Goal: Task Accomplishment & Management: Manage account settings

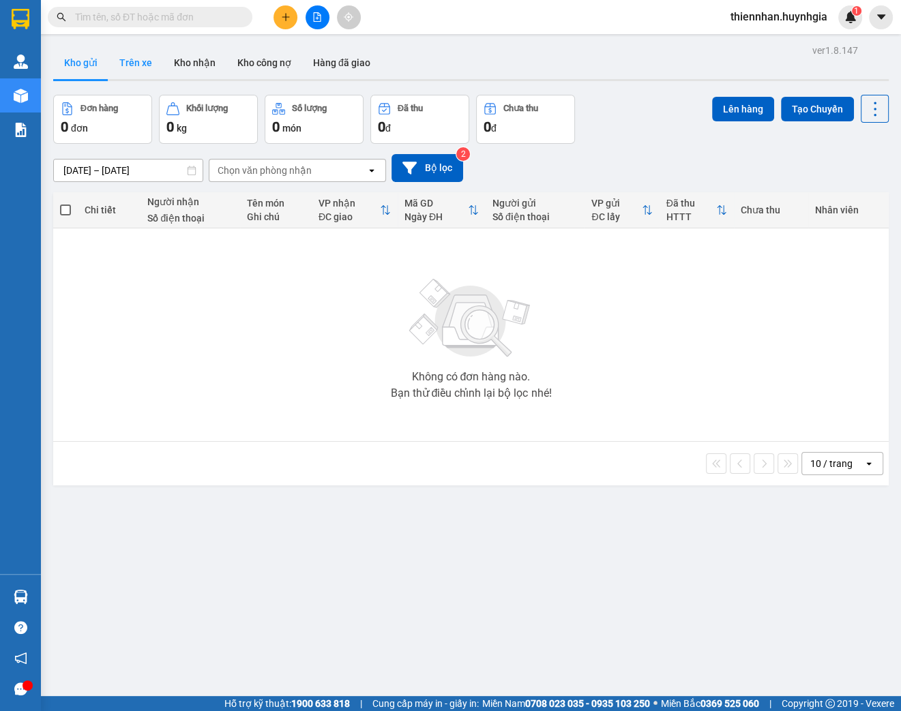
click at [130, 64] on button "Trên xe" at bounding box center [135, 62] width 55 height 33
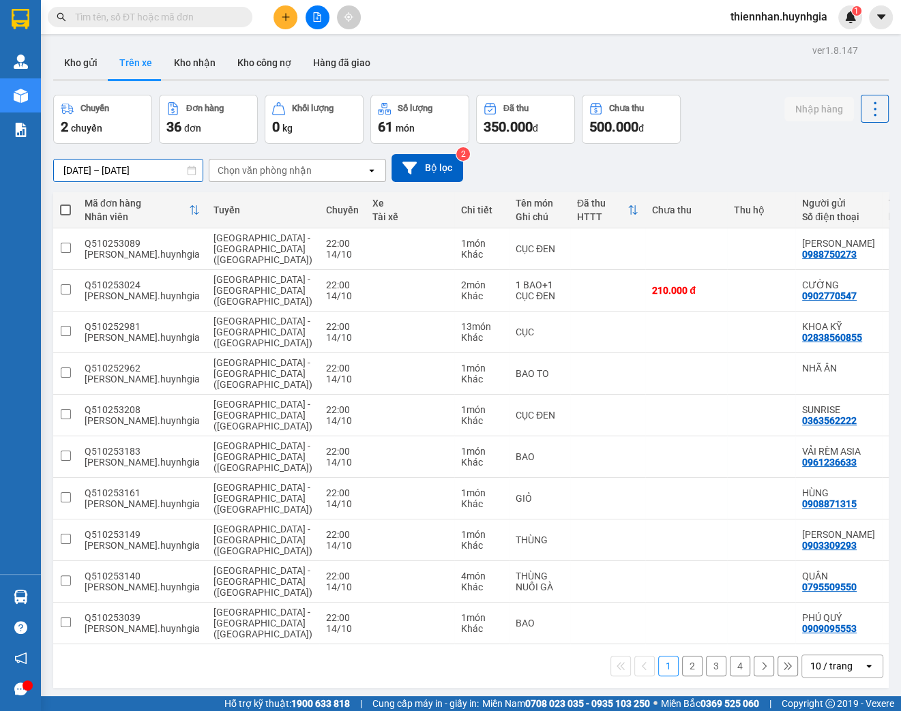
click at [116, 172] on input "[DATE] – [DATE]" at bounding box center [128, 171] width 149 height 22
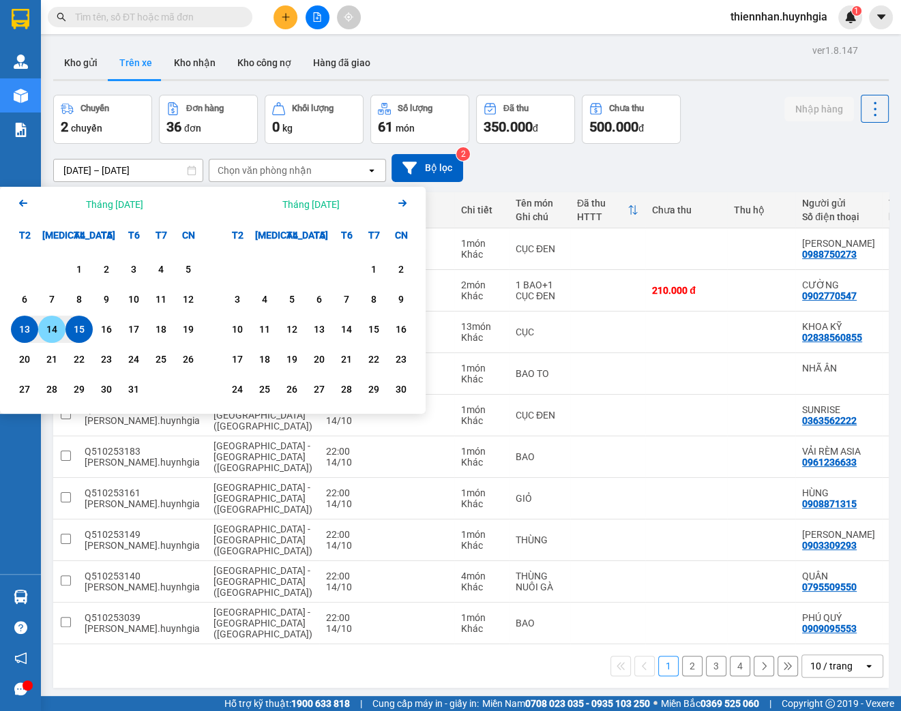
click at [52, 330] on div "14" at bounding box center [51, 329] width 19 height 16
click at [76, 329] on div "15" at bounding box center [79, 329] width 19 height 16
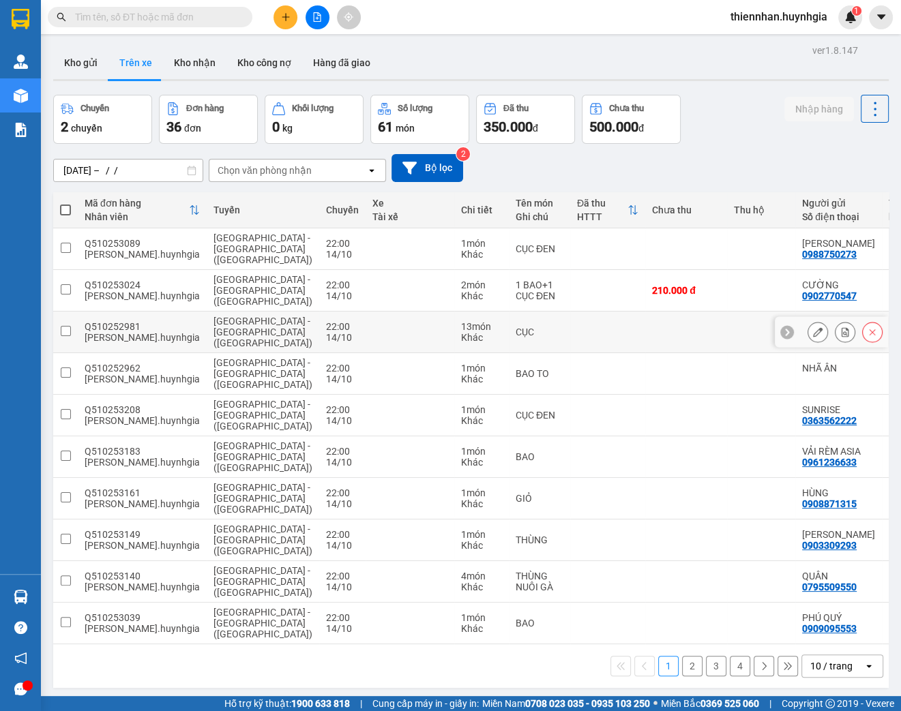
type input "[DATE] – [DATE]"
click at [246, 168] on div "Chọn văn phòng nhận" at bounding box center [265, 171] width 94 height 14
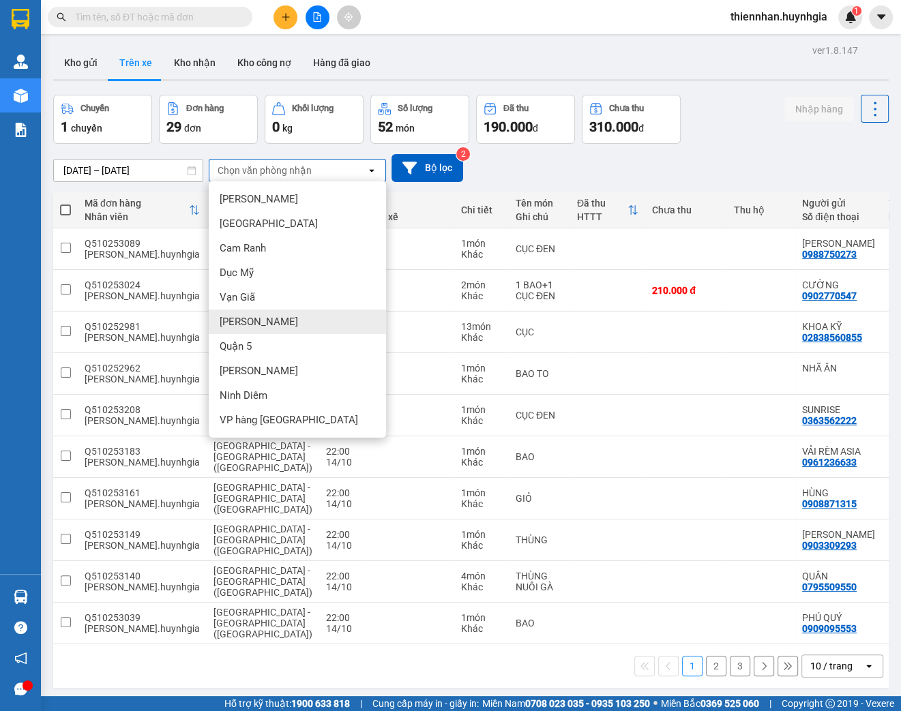
click at [250, 325] on span "[PERSON_NAME]" at bounding box center [259, 322] width 78 height 14
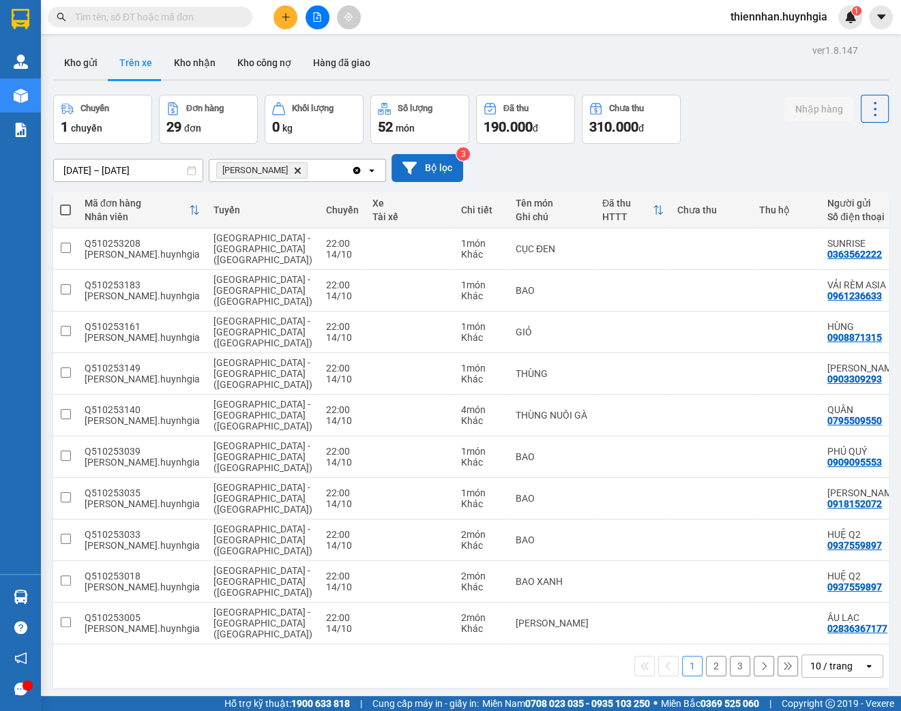
click at [430, 169] on button "Bộ lọc" at bounding box center [428, 168] width 72 height 28
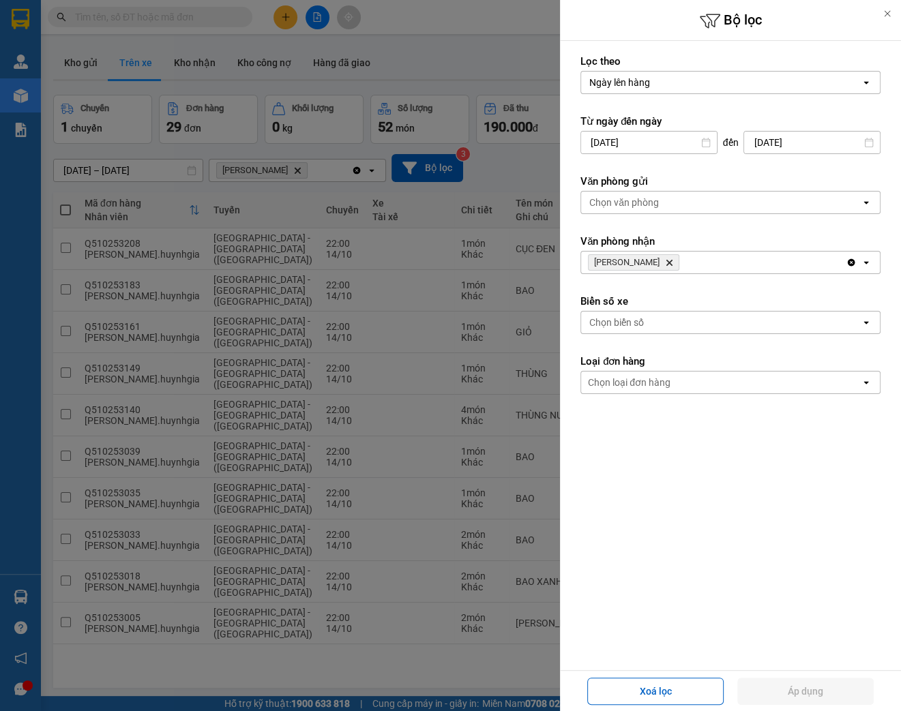
click at [630, 203] on div "Chọn văn phòng" at bounding box center [624, 203] width 70 height 14
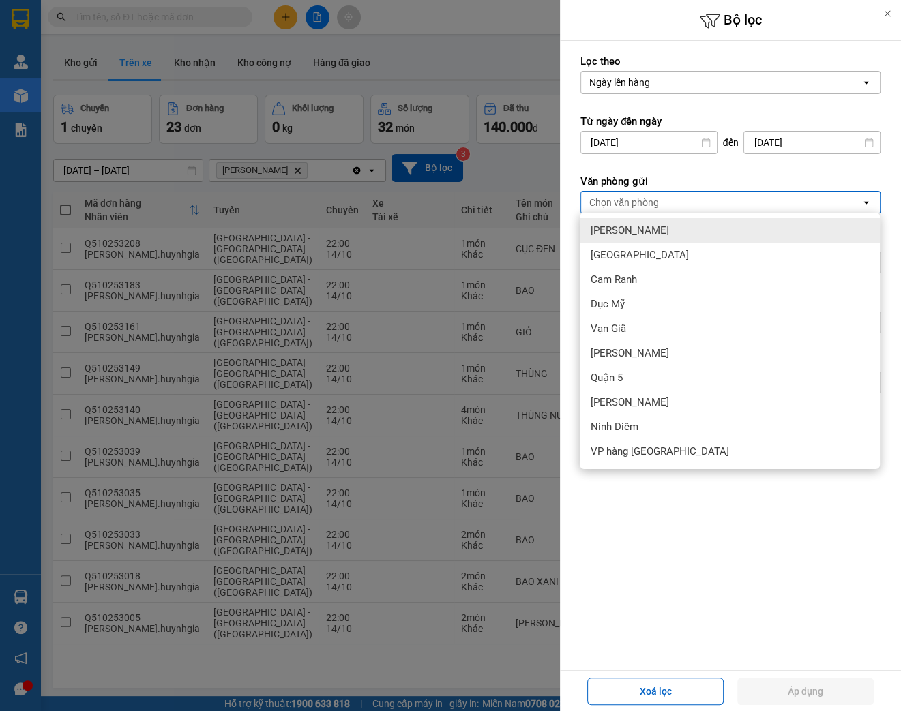
click at [623, 229] on span "[PERSON_NAME]" at bounding box center [630, 231] width 78 height 14
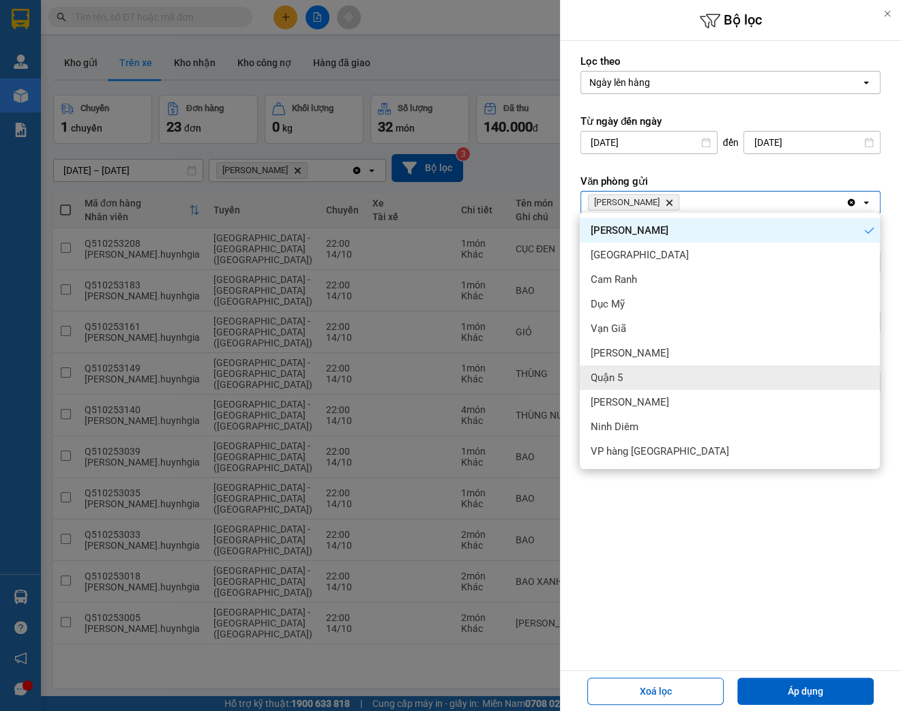
click at [606, 378] on span "Quận 5" at bounding box center [607, 378] width 32 height 14
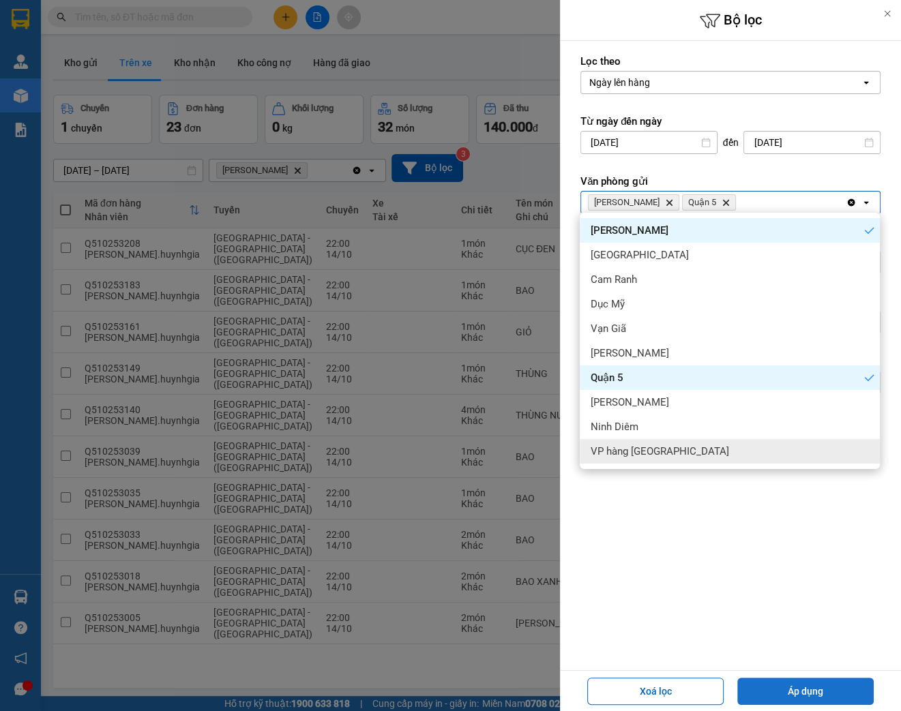
click at [845, 690] on button "Áp dụng" at bounding box center [805, 691] width 136 height 27
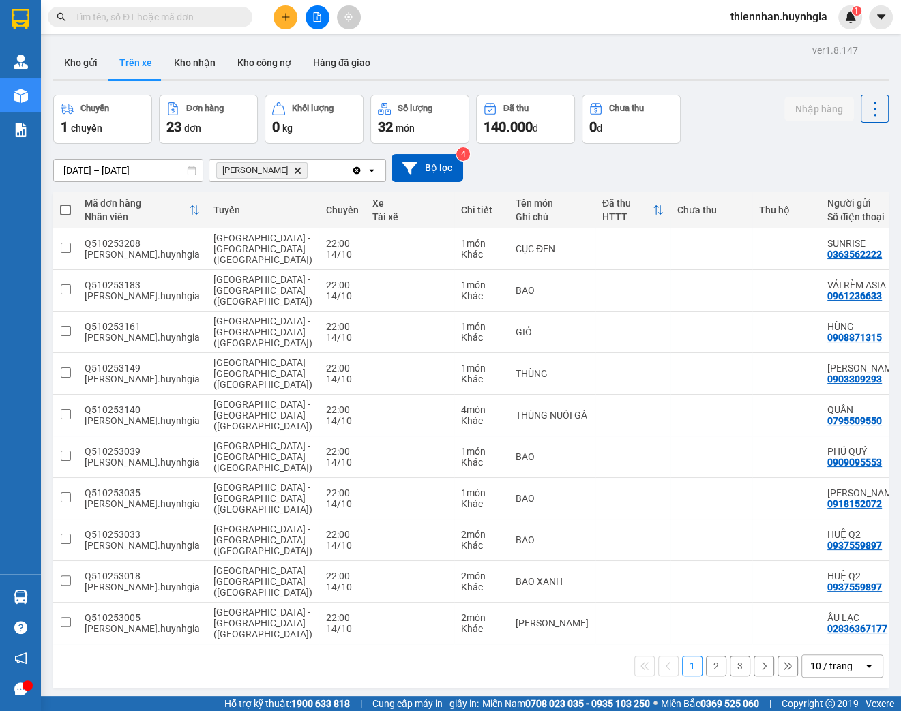
click at [824, 677] on div "10 / trang" at bounding box center [832, 666] width 61 height 22
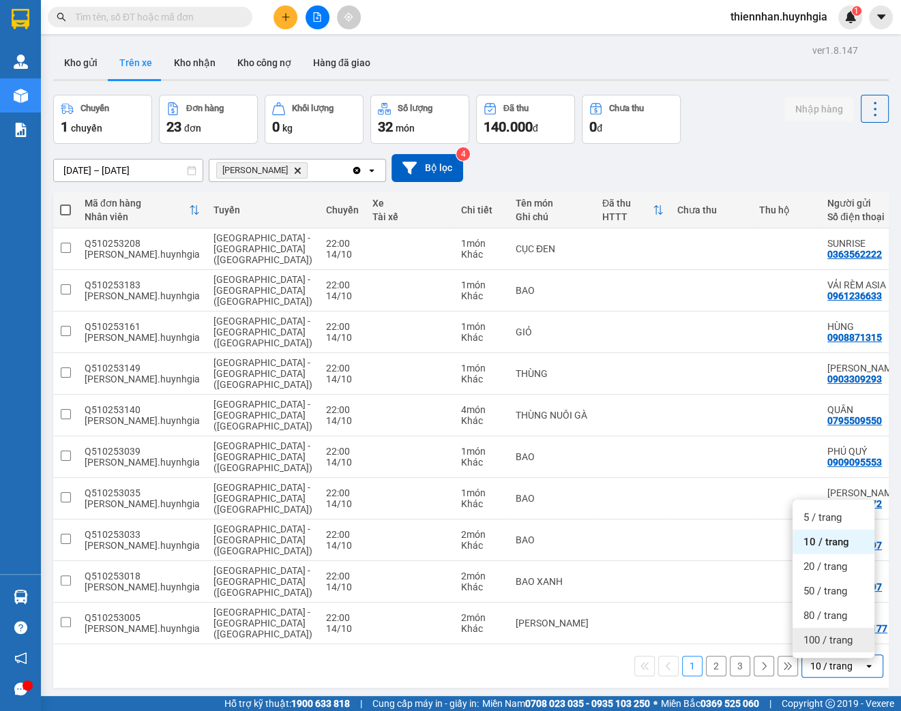
click at [829, 641] on span "100 / trang" at bounding box center [828, 641] width 49 height 14
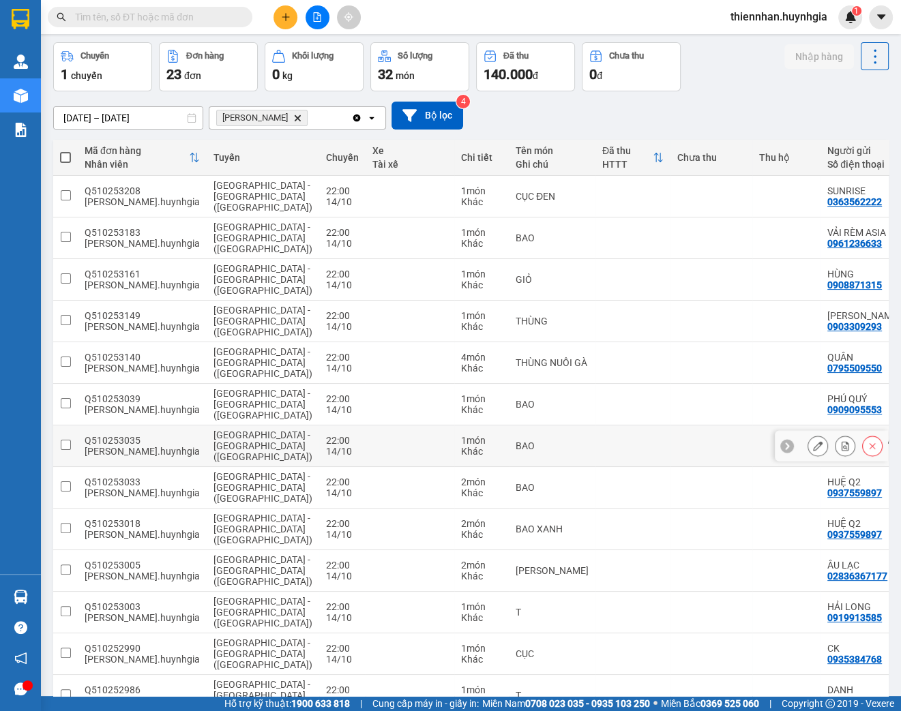
scroll to position [55, 0]
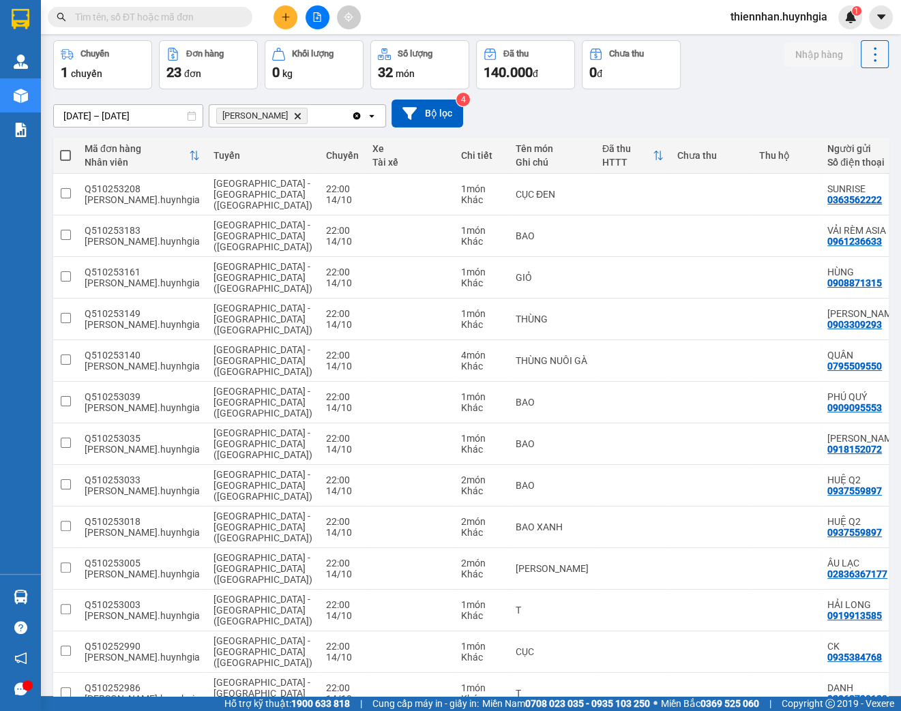
click at [866, 57] on icon at bounding box center [875, 54] width 19 height 19
click at [712, 108] on div "[DATE] – [DATE] Press the down arrow key to interact with the calendar and sele…" at bounding box center [471, 114] width 836 height 28
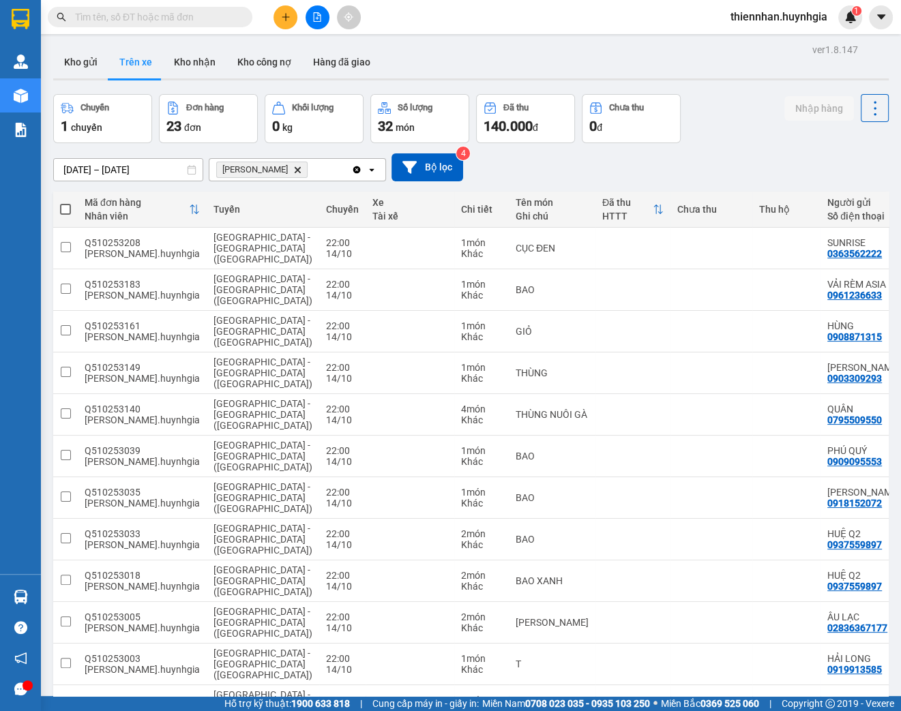
scroll to position [0, 0]
click at [63, 214] on span at bounding box center [65, 210] width 11 height 11
click at [65, 203] on input "checkbox" at bounding box center [65, 203] width 0 height 0
checkbox input "true"
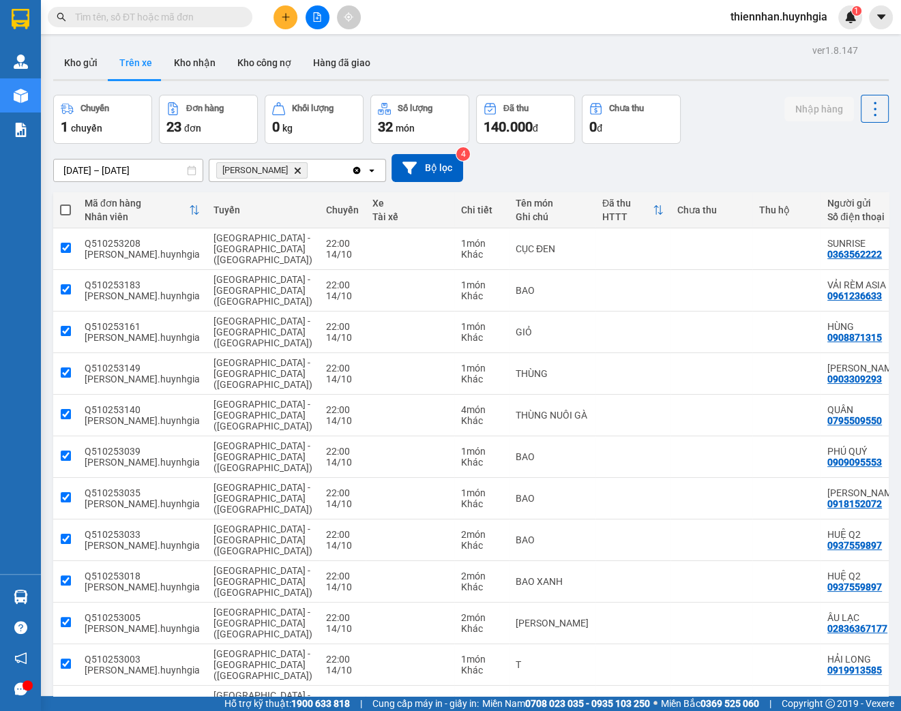
checkbox input "true"
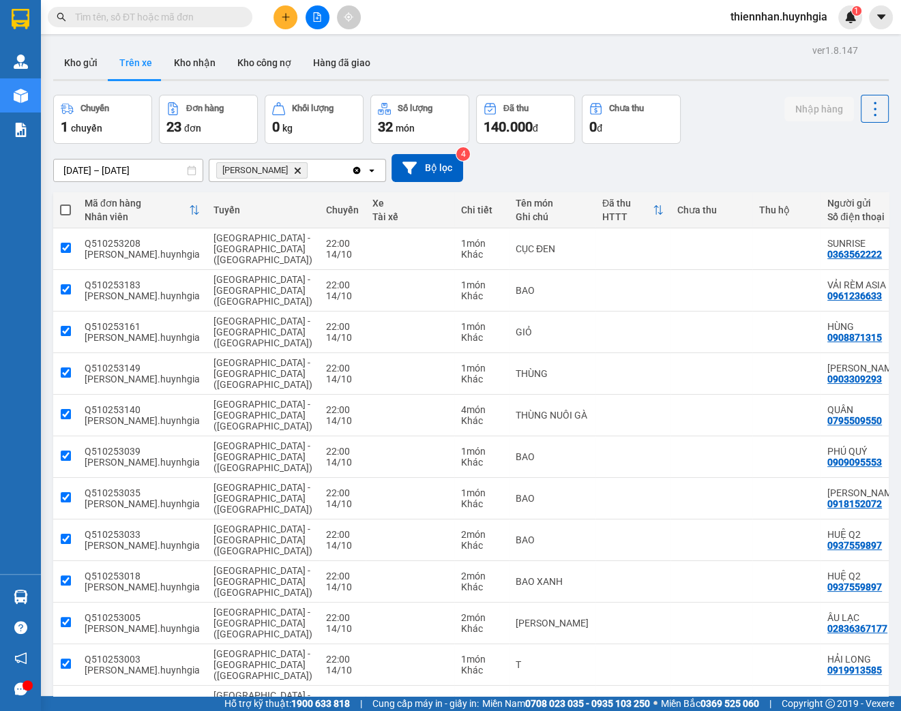
checkbox input "true"
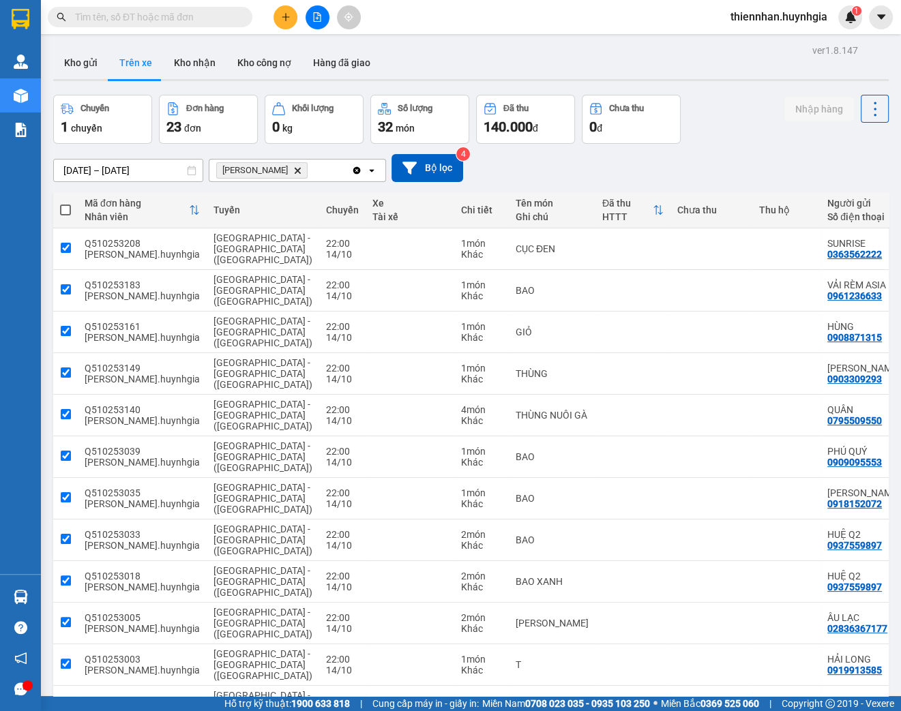
checkbox input "true"
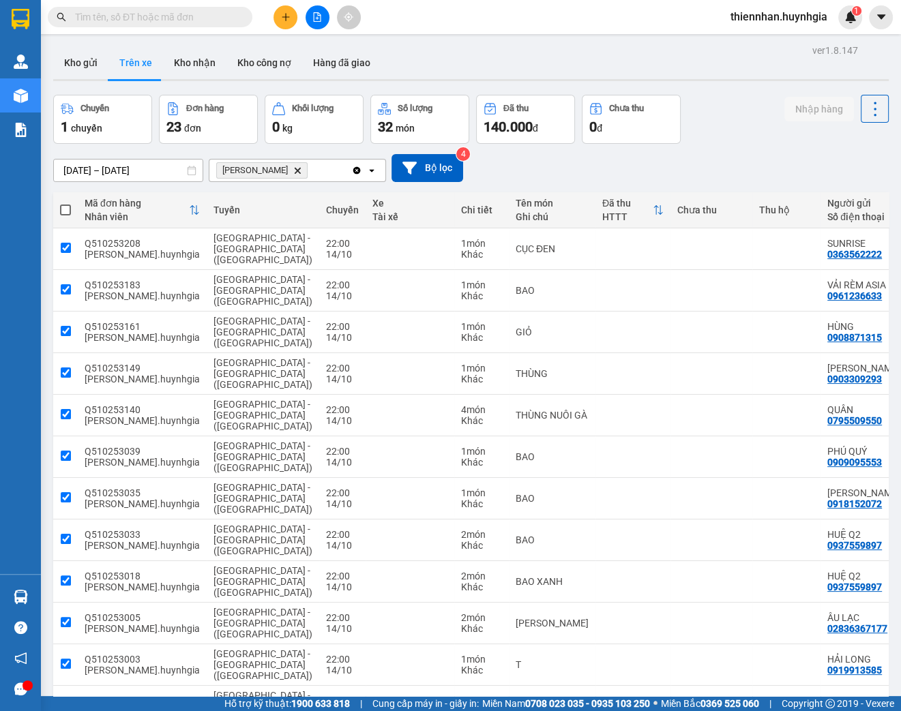
checkbox input "true"
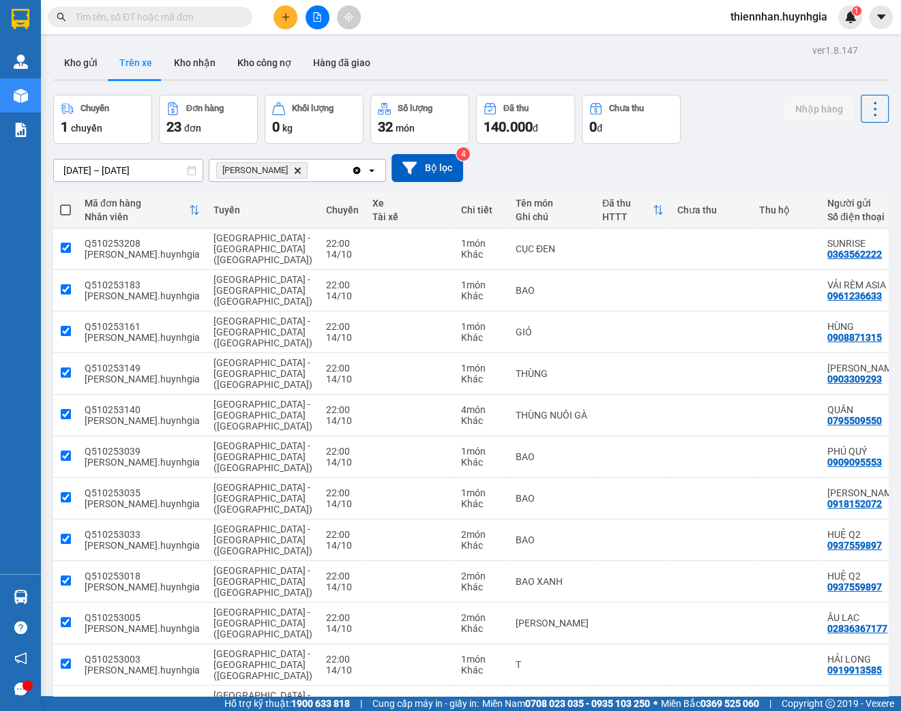
checkbox input "true"
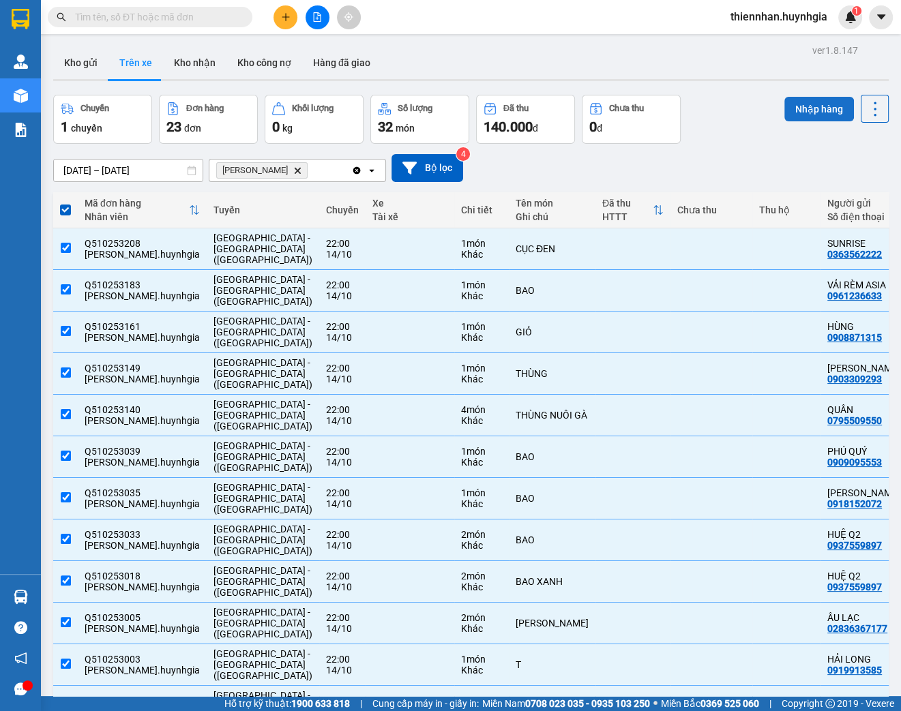
click at [813, 112] on button "Nhập hàng" at bounding box center [819, 109] width 70 height 25
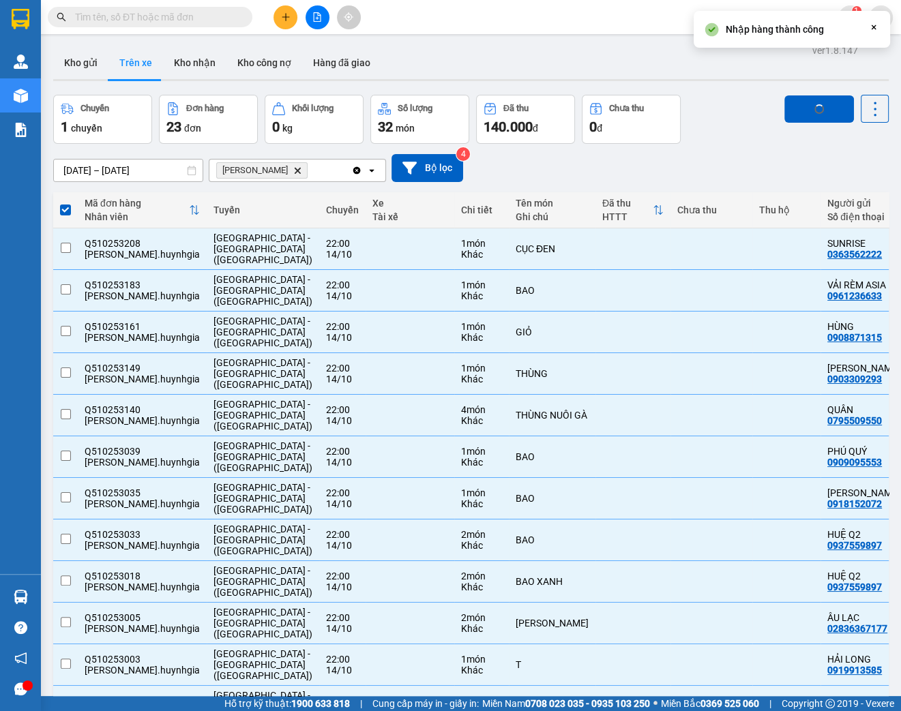
checkbox input "false"
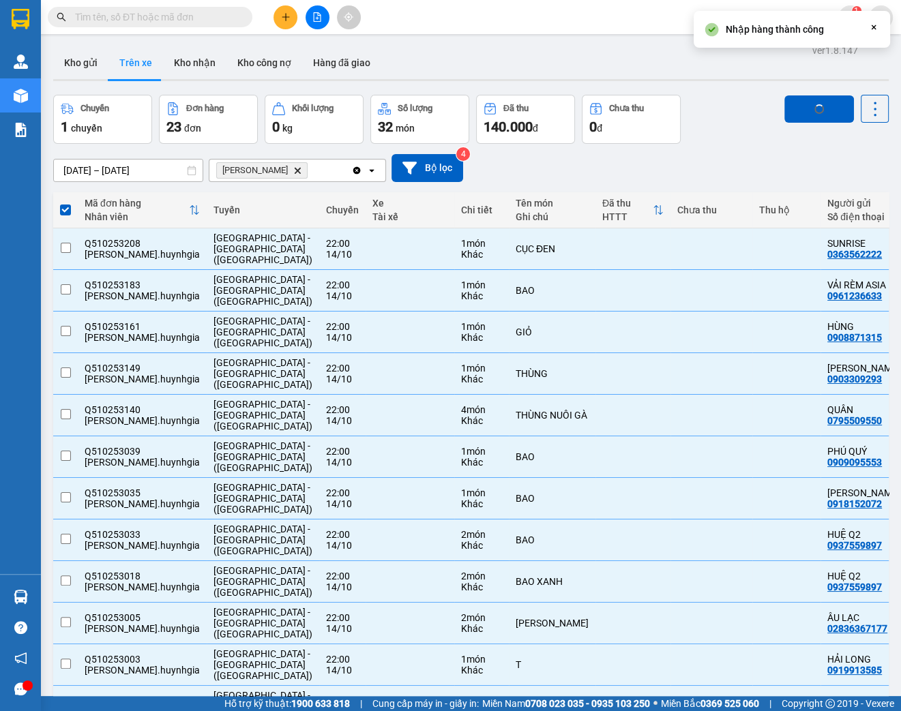
checkbox input "false"
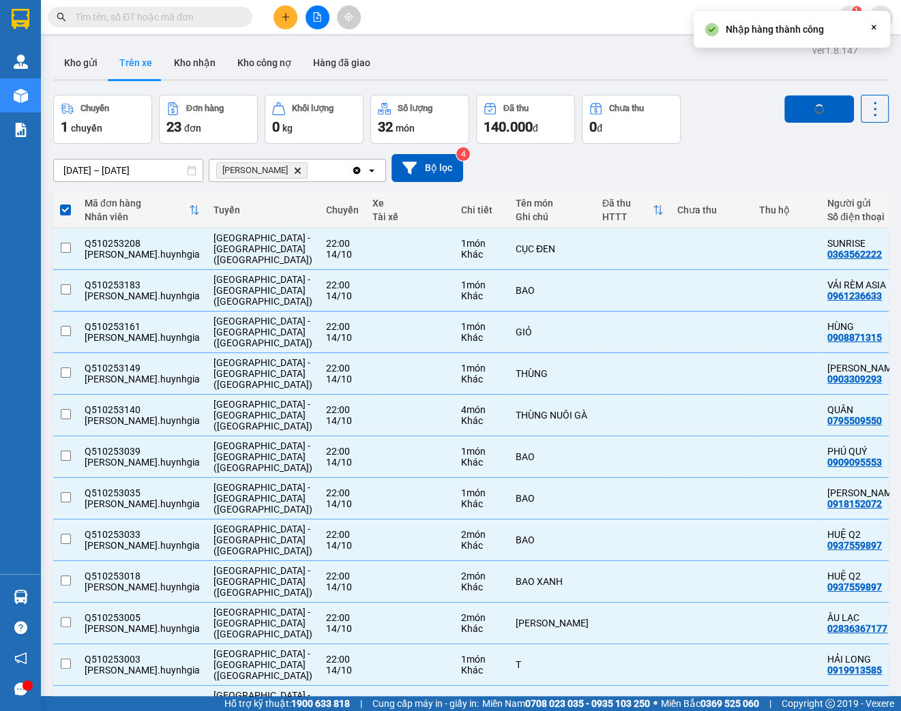
checkbox input "false"
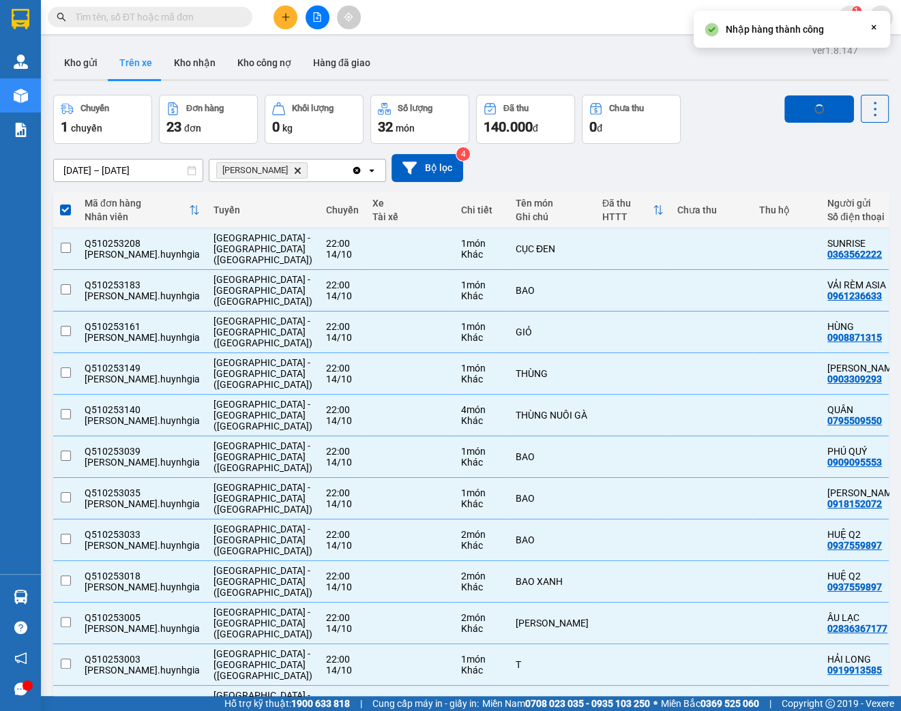
checkbox input "false"
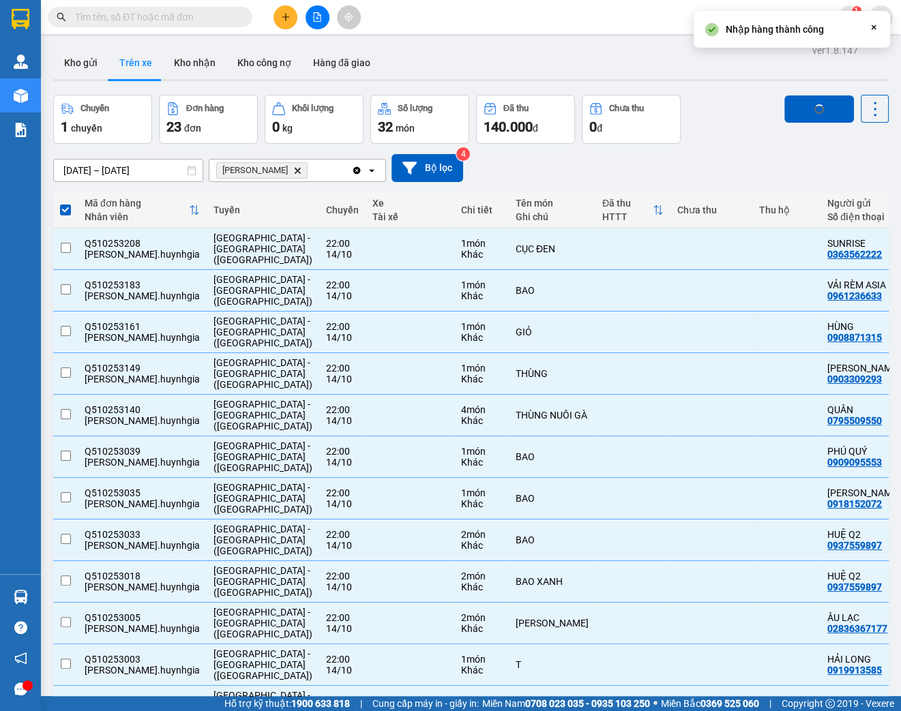
checkbox input "false"
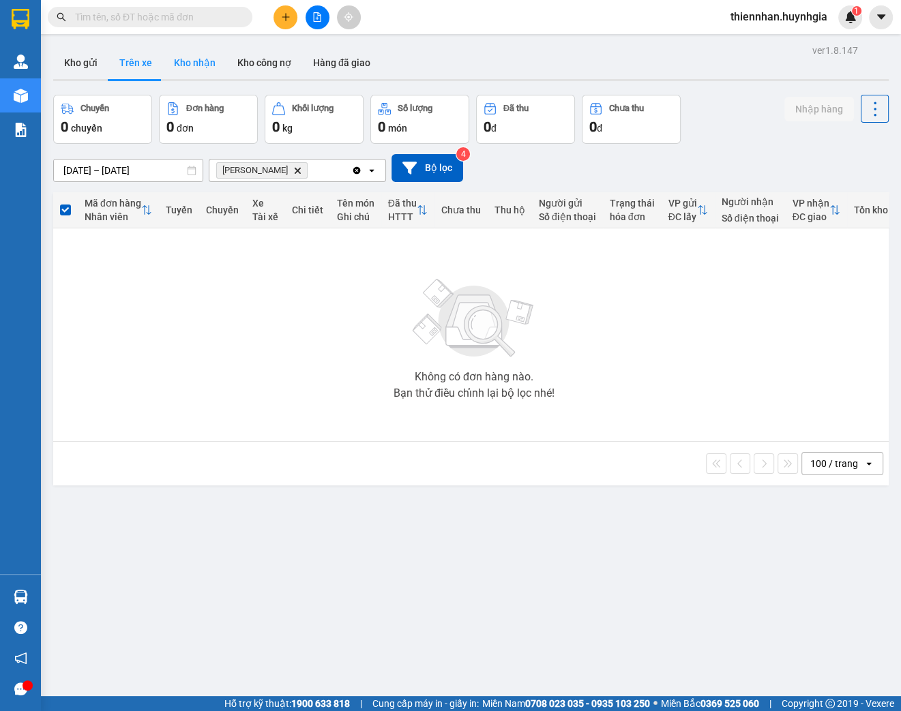
click at [196, 65] on button "Kho nhận" at bounding box center [194, 62] width 63 height 33
type input "[DATE] – [DATE]"
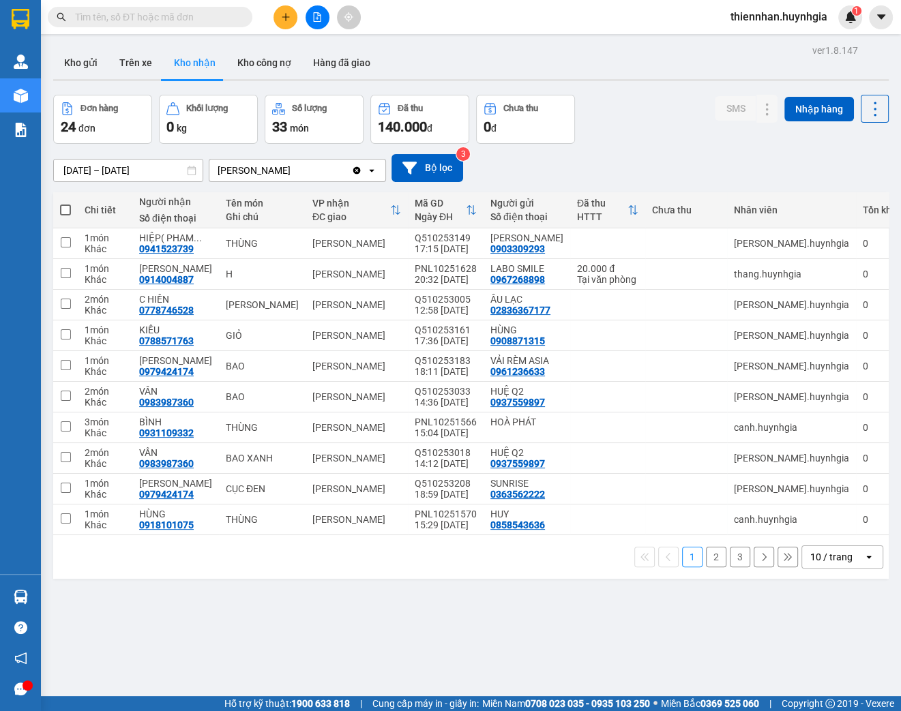
click at [822, 559] on div "10 / trang" at bounding box center [831, 557] width 42 height 14
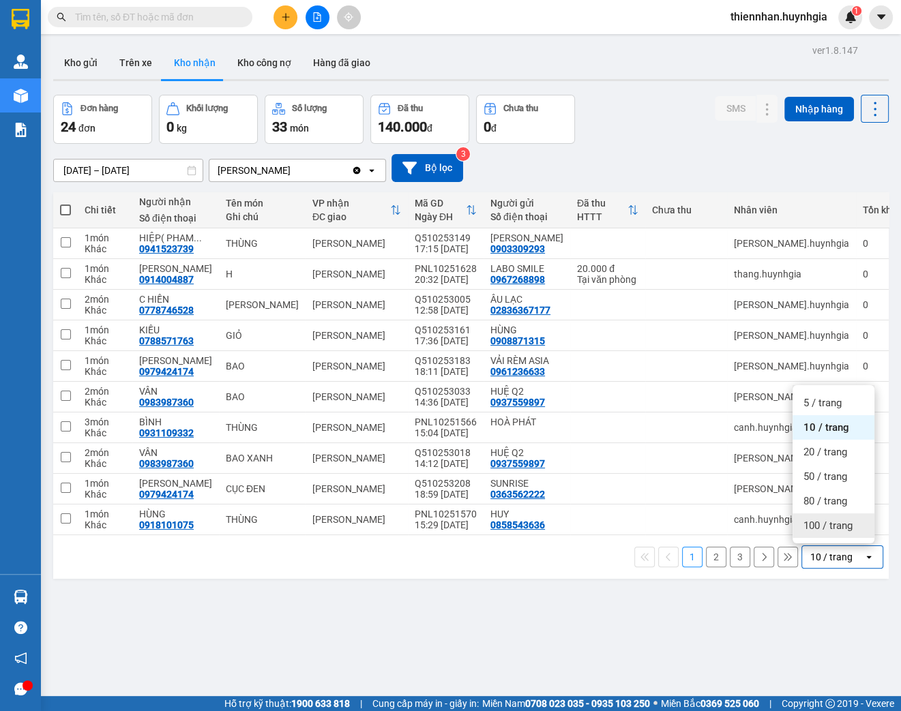
click at [822, 527] on span "100 / trang" at bounding box center [828, 526] width 49 height 14
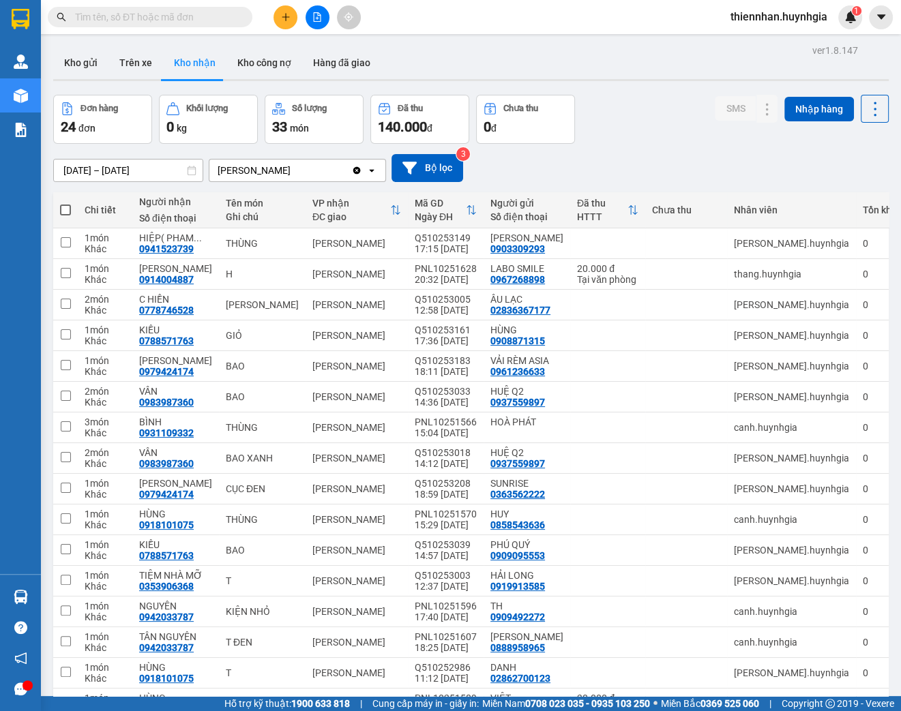
click at [65, 213] on span at bounding box center [65, 210] width 11 height 11
click at [65, 203] on input "checkbox" at bounding box center [65, 203] width 0 height 0
checkbox input "true"
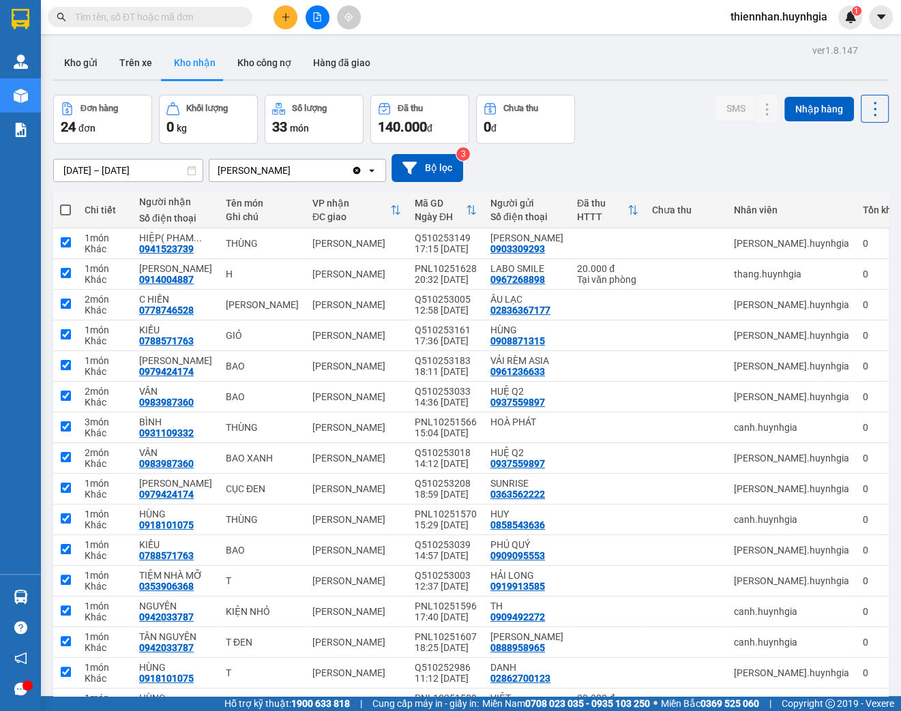
checkbox input "true"
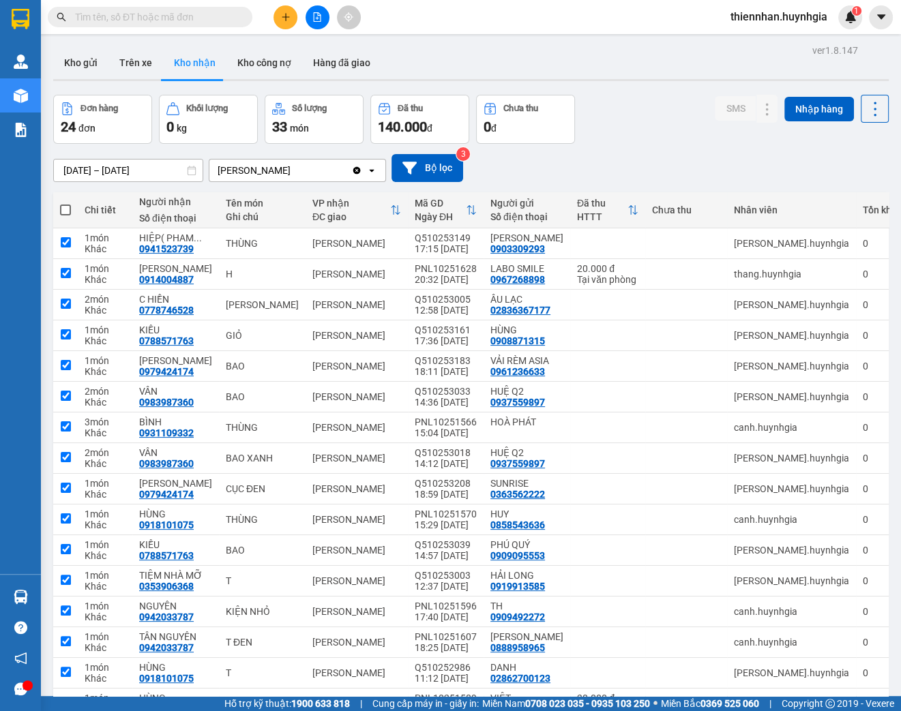
checkbox input "true"
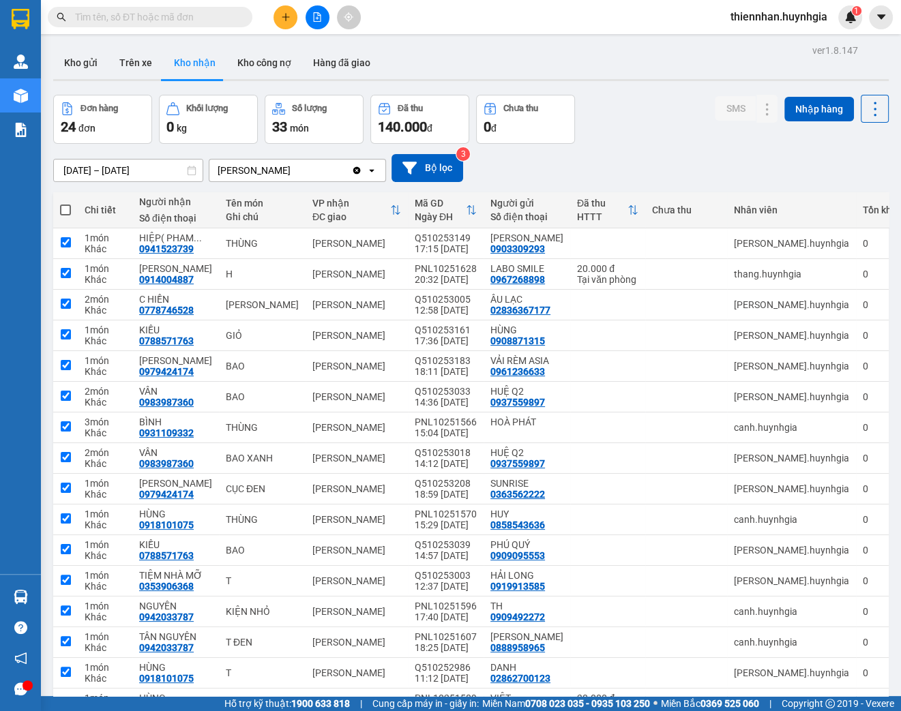
checkbox input "true"
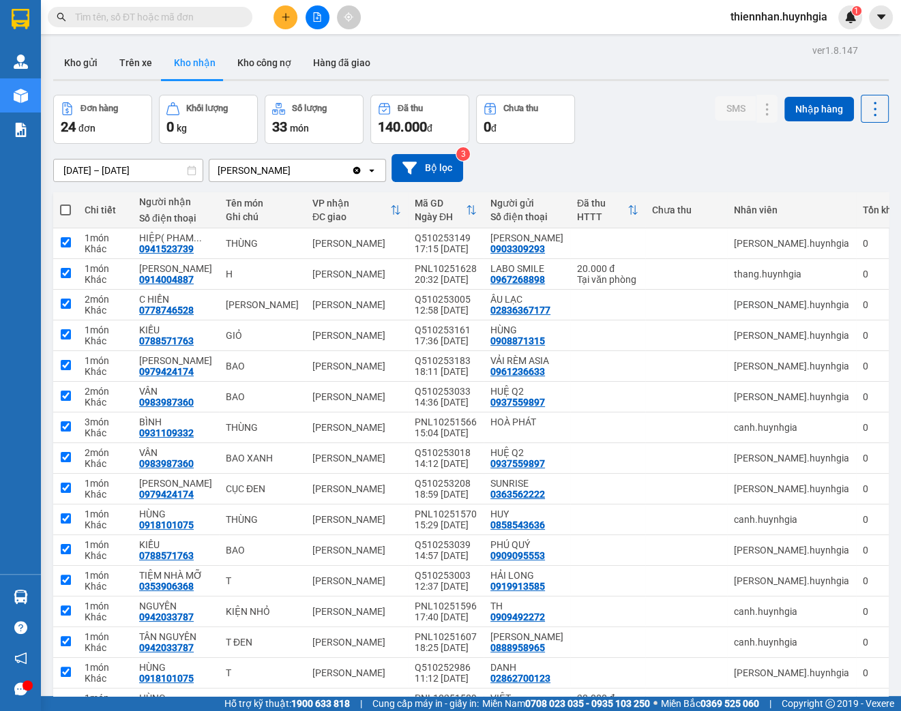
checkbox input "true"
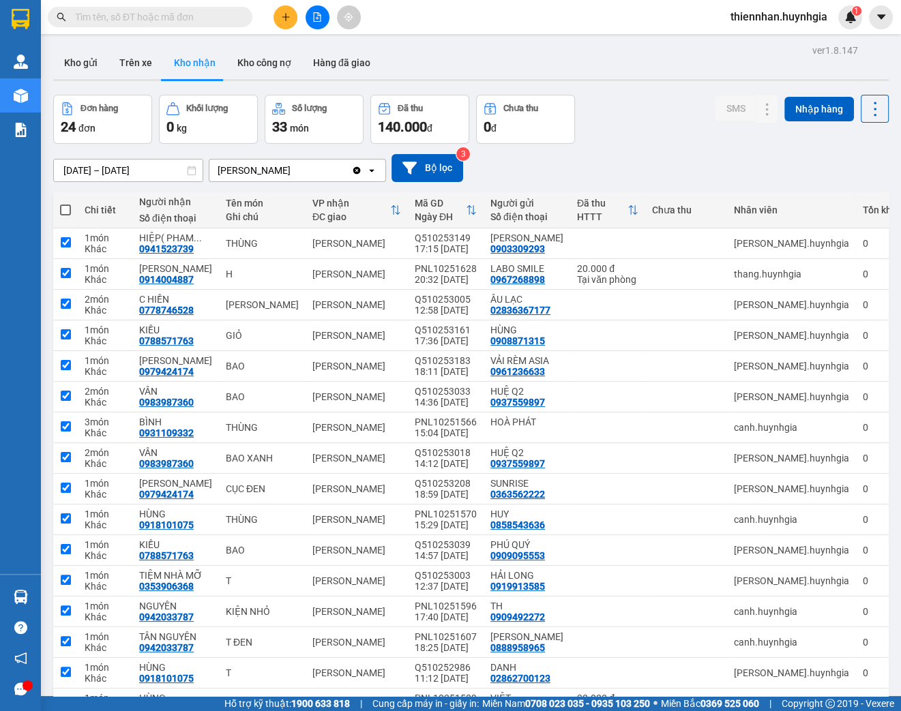
checkbox input "true"
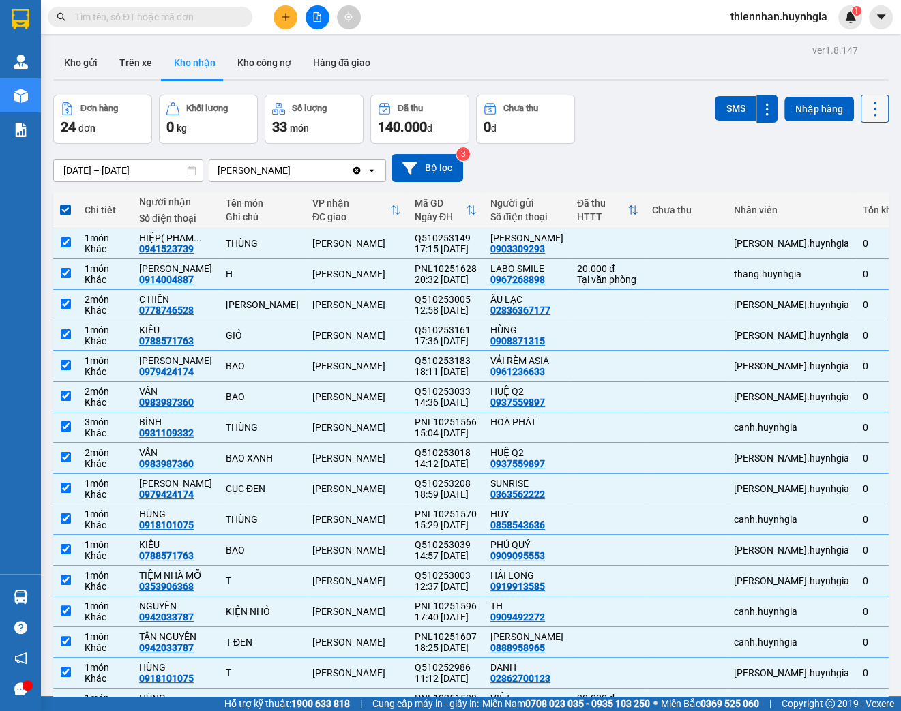
click at [866, 112] on icon at bounding box center [875, 109] width 19 height 19
click at [832, 147] on span "Xuất excel" at bounding box center [850, 145] width 44 height 14
